Goal: Information Seeking & Learning: Learn about a topic

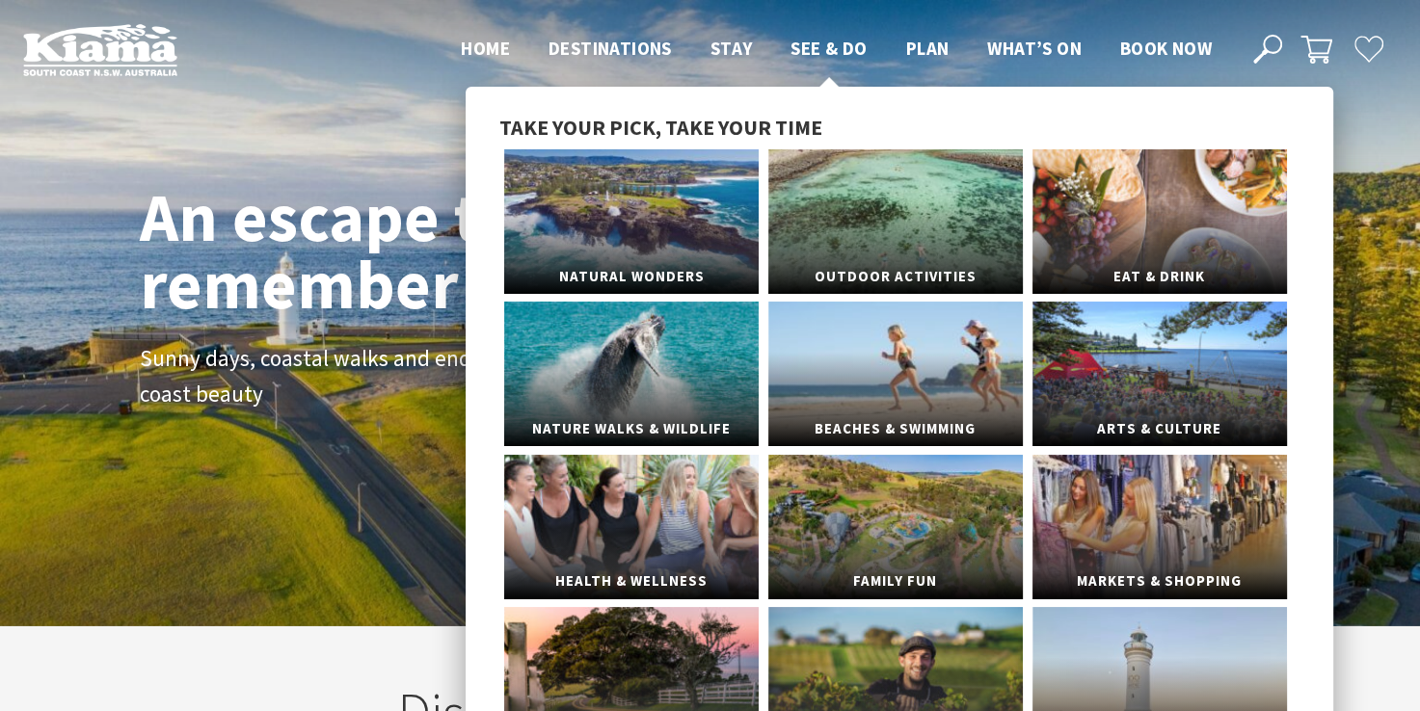
click at [810, 52] on span "See & Do" at bounding box center [828, 48] width 76 height 23
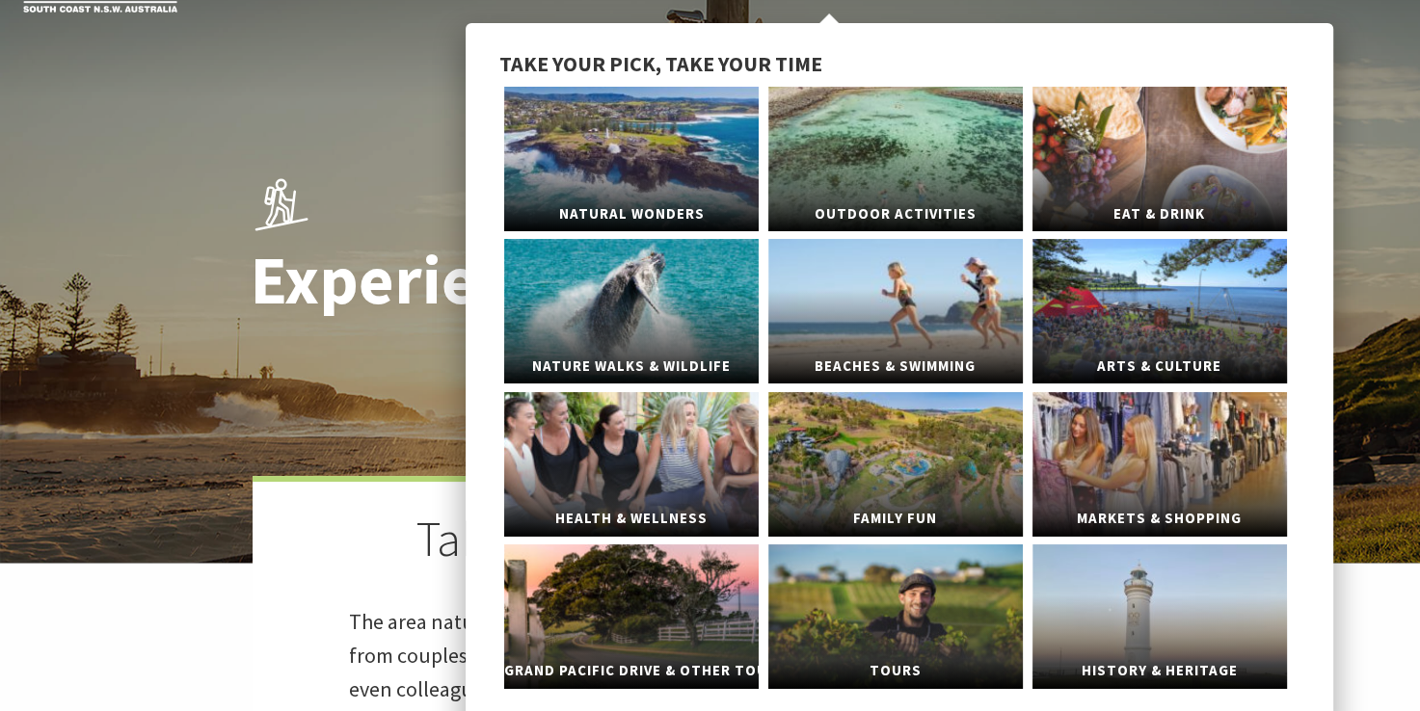
scroll to position [96, 0]
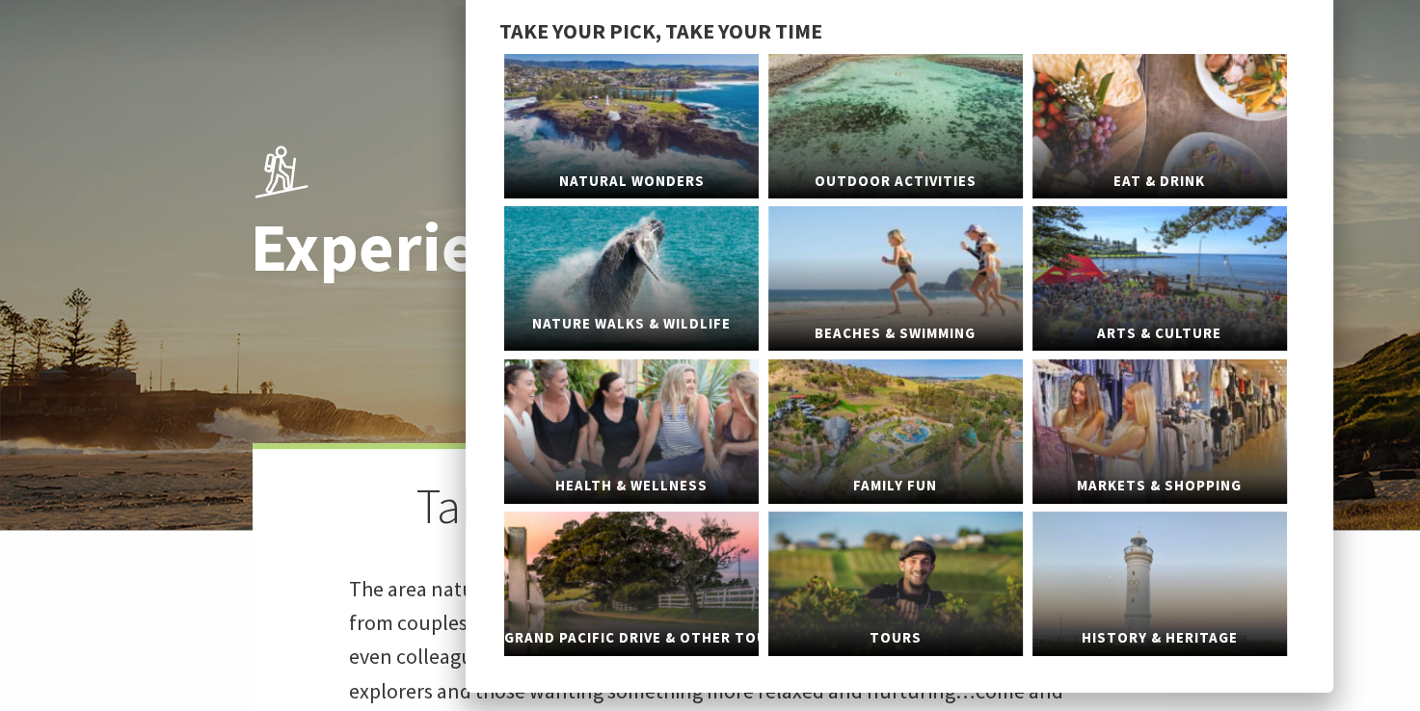
click at [707, 283] on link "Nature Walks & Wildlife" at bounding box center [631, 278] width 254 height 145
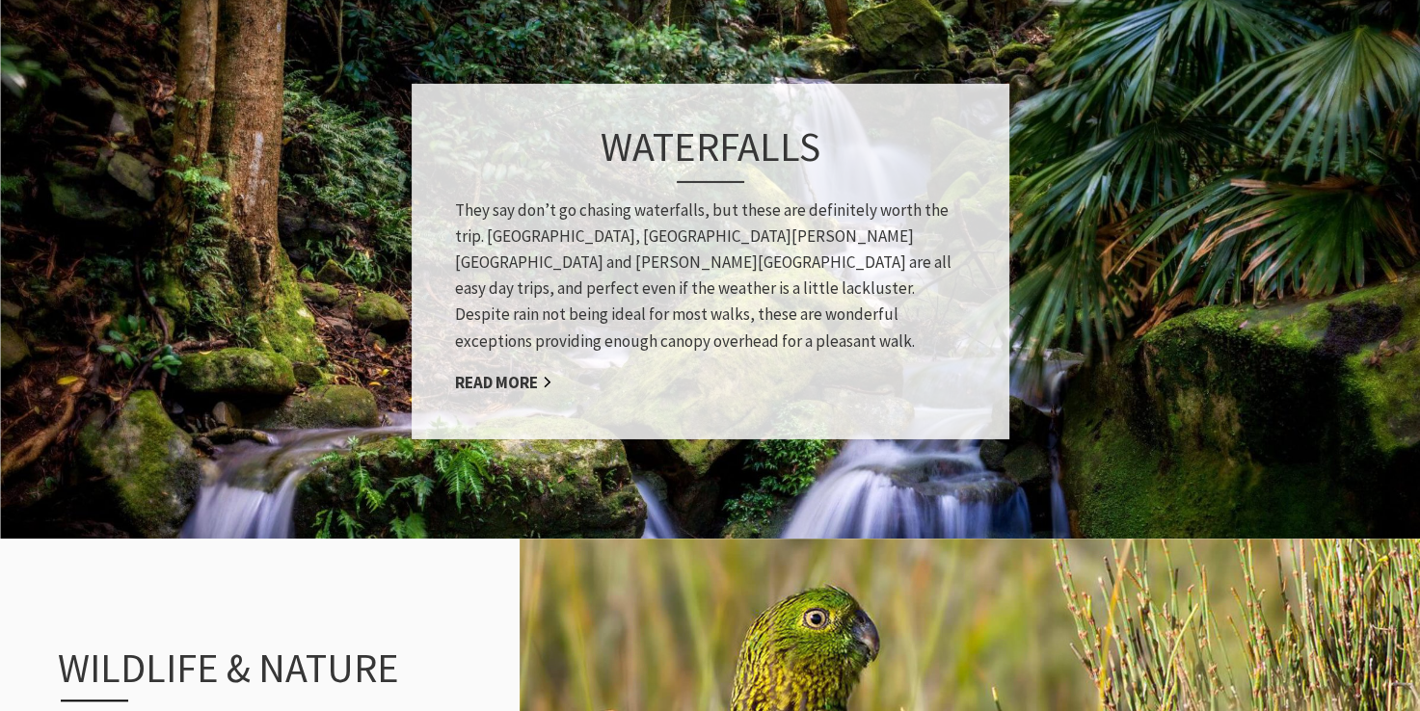
scroll to position [1735, 0]
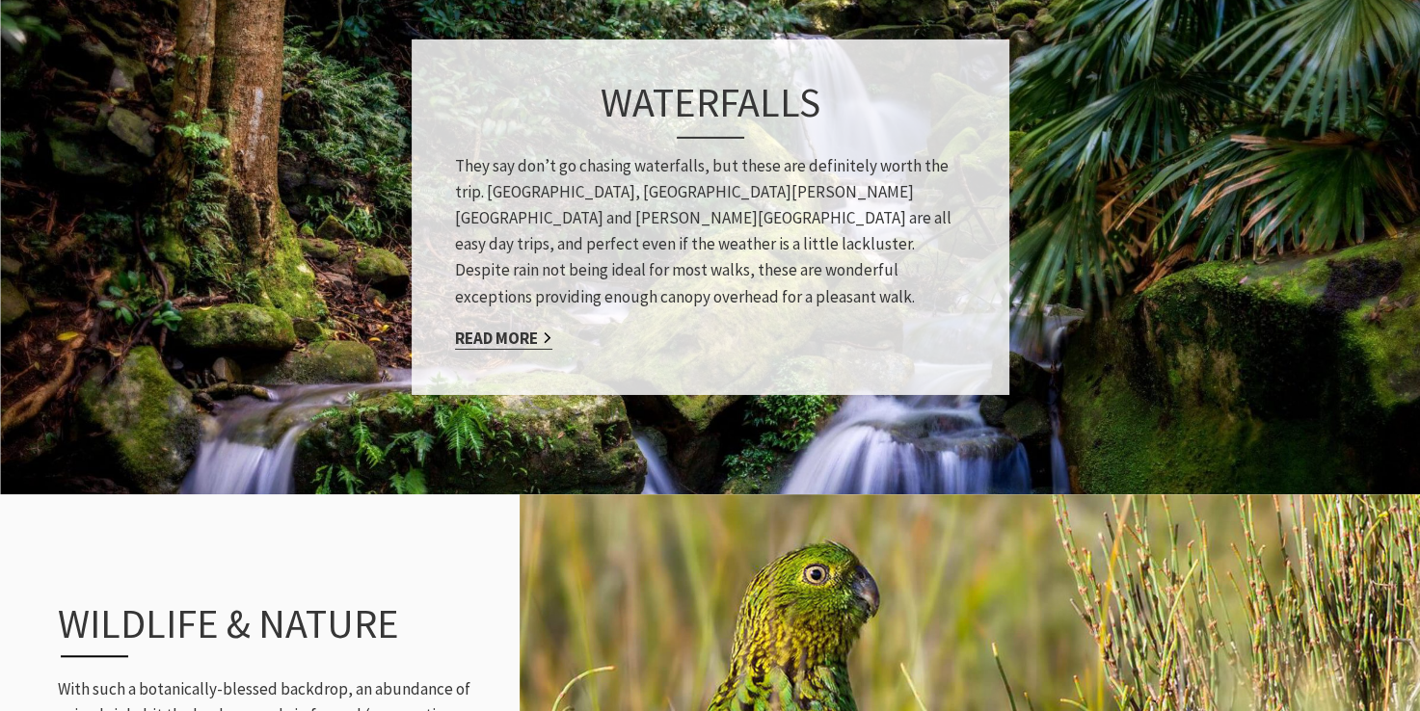
click at [520, 327] on link "Read More" at bounding box center [503, 338] width 97 height 22
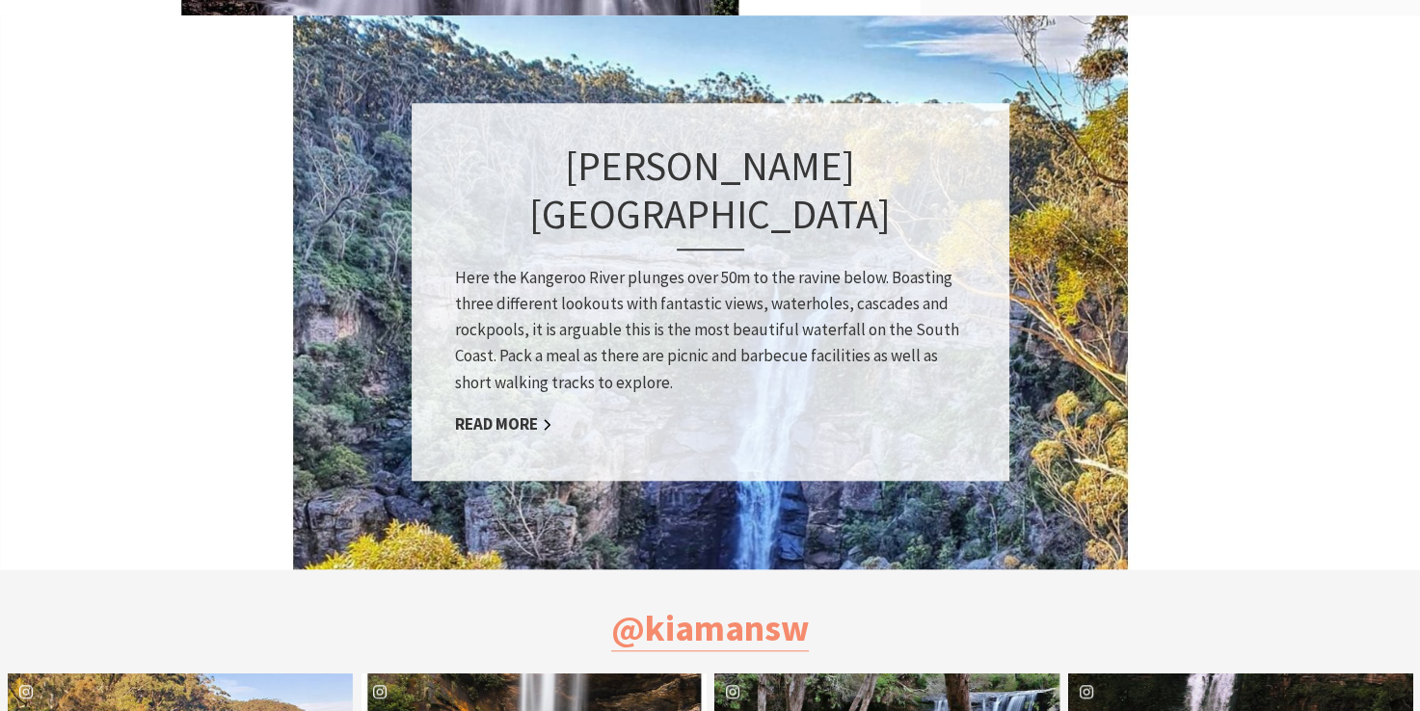
scroll to position [1349, 0]
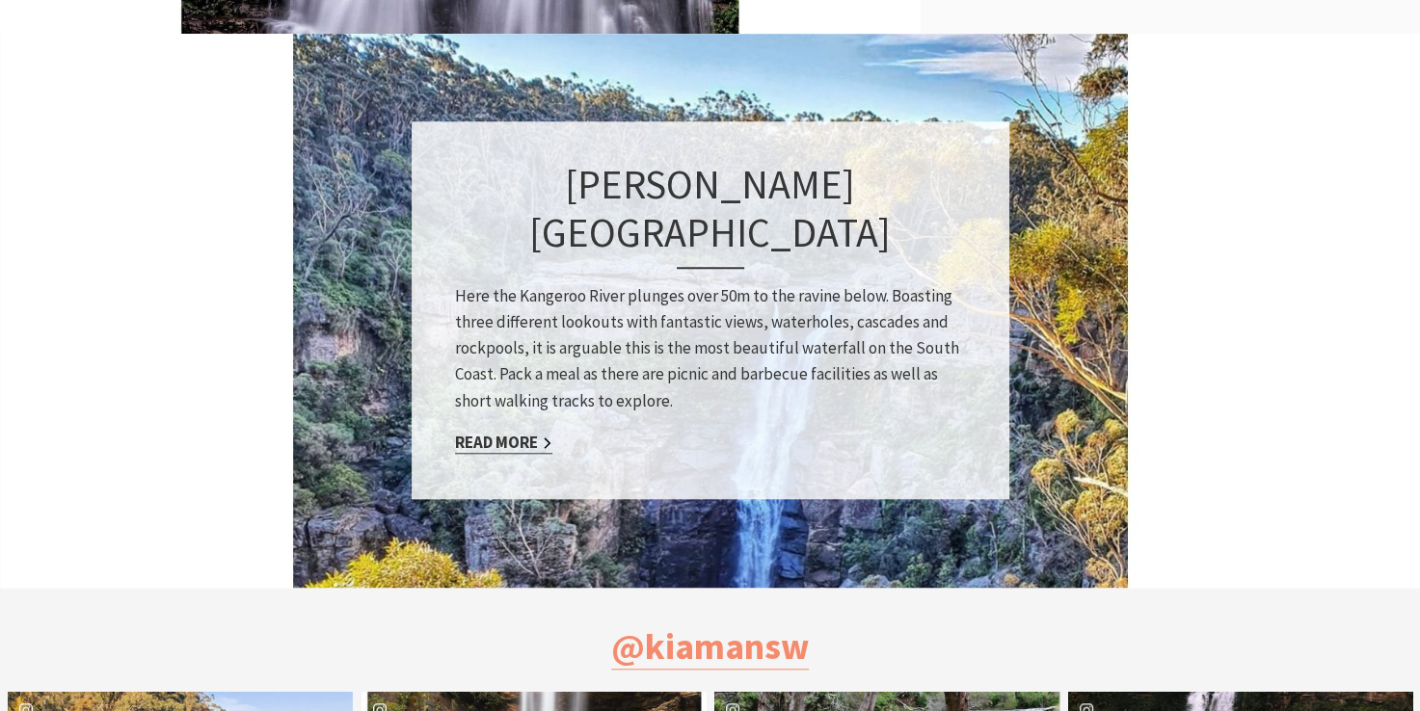
click at [510, 432] on link "Read More" at bounding box center [503, 443] width 97 height 22
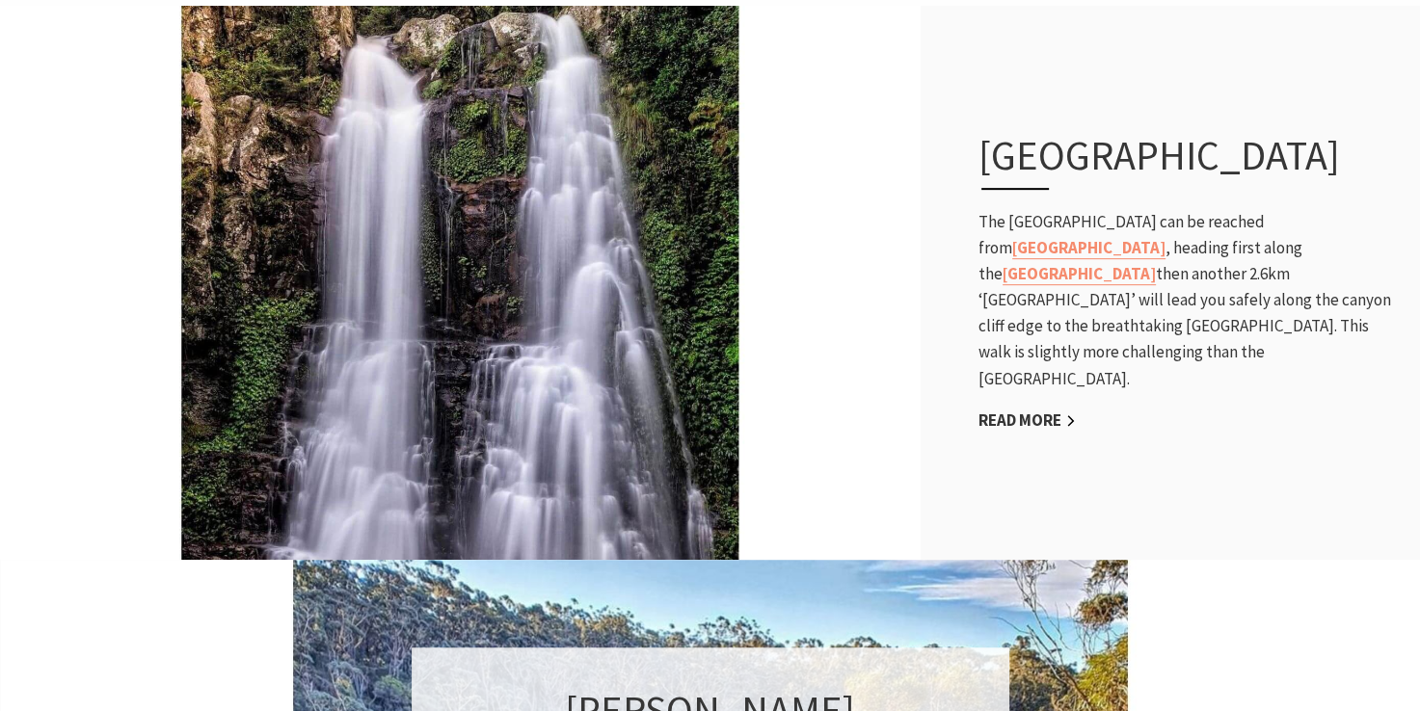
scroll to position [771, 0]
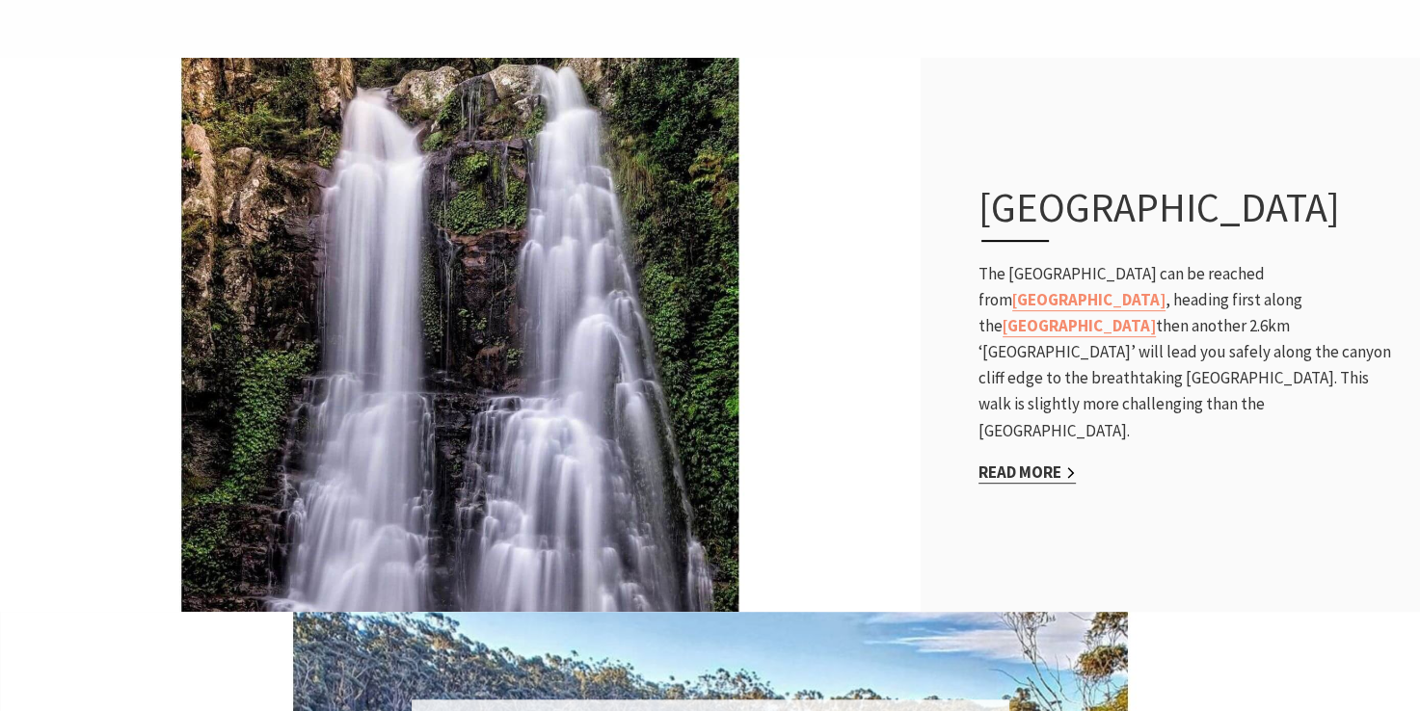
click at [1009, 462] on link "Read More" at bounding box center [1026, 473] width 97 height 22
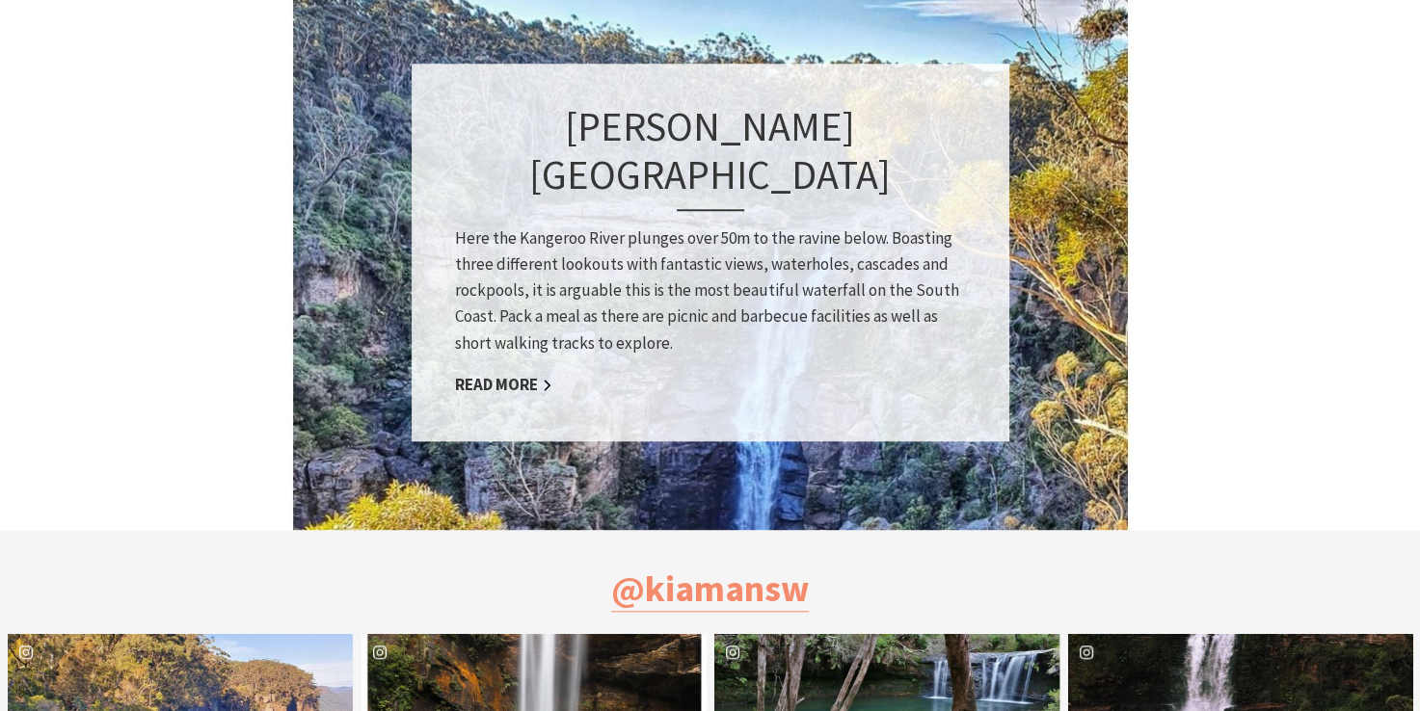
scroll to position [1349, 0]
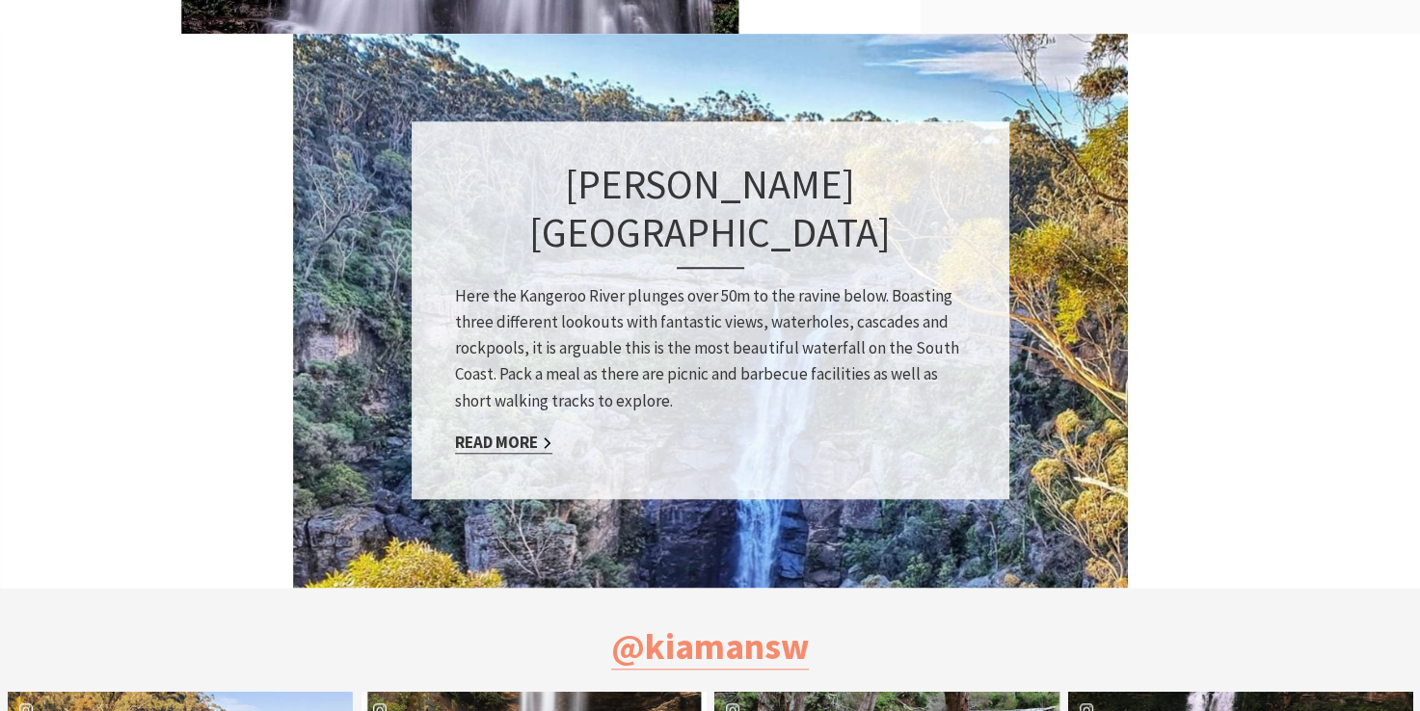
click at [524, 432] on link "Read More" at bounding box center [503, 443] width 97 height 22
